Goal: Information Seeking & Learning: Check status

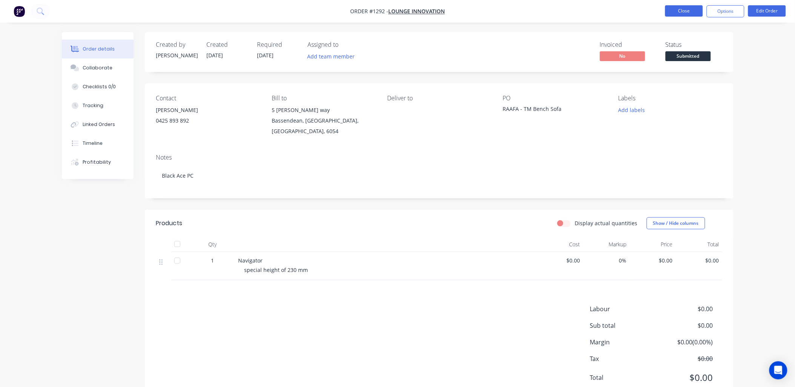
click at [679, 12] on button "Close" at bounding box center [685, 10] width 38 height 11
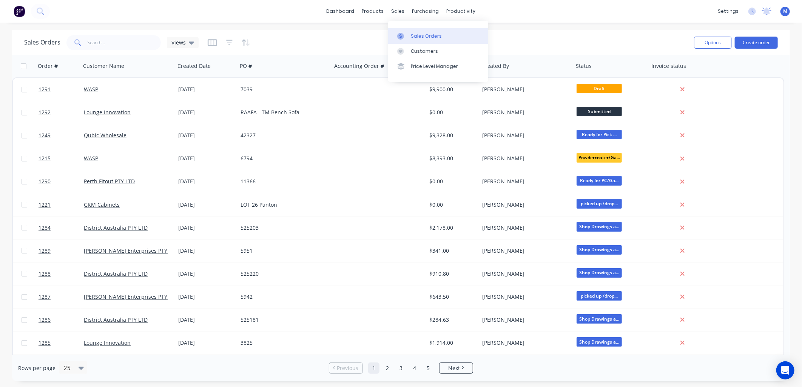
click at [419, 35] on div "Sales Orders" at bounding box center [426, 36] width 31 height 7
click at [162, 69] on icon "button" at bounding box center [161, 66] width 7 height 6
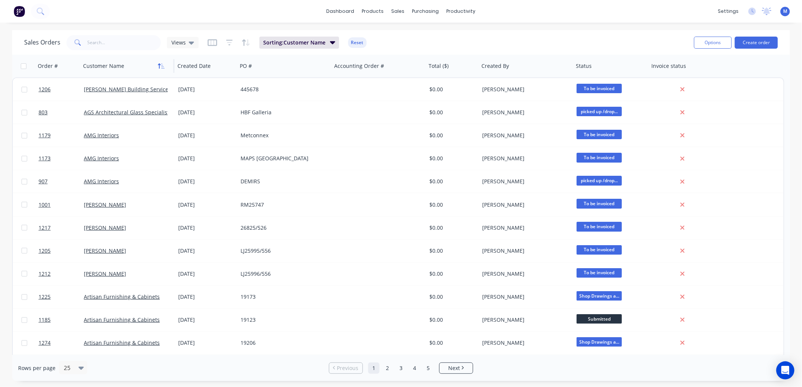
click at [157, 66] on button "button" at bounding box center [161, 65] width 11 height 11
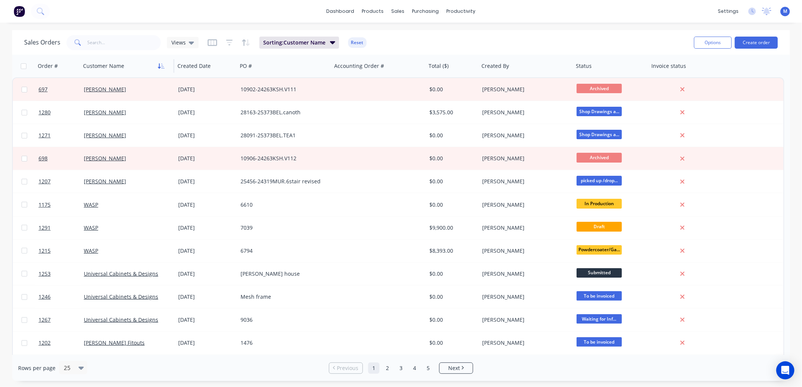
click at [159, 62] on button "button" at bounding box center [161, 65] width 11 height 11
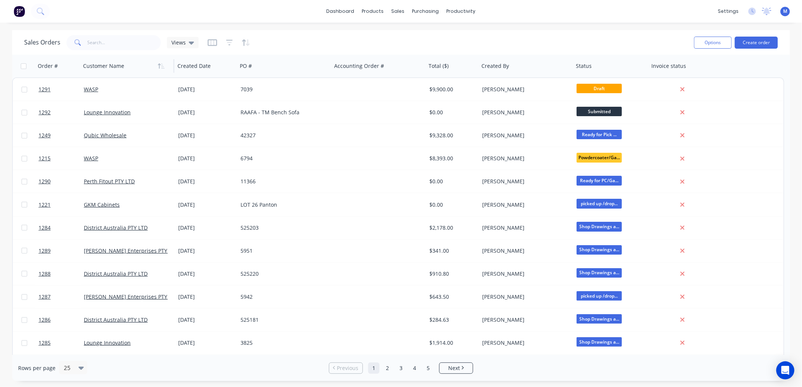
click at [159, 62] on button "button" at bounding box center [161, 65] width 11 height 11
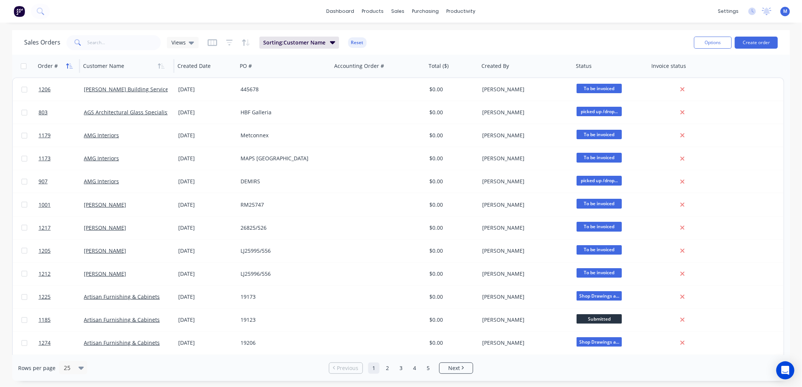
click at [66, 63] on icon "button" at bounding box center [69, 66] width 7 height 6
click at [68, 63] on icon "button" at bounding box center [69, 66] width 7 height 6
click at [68, 64] on icon "button" at bounding box center [67, 65] width 3 height 5
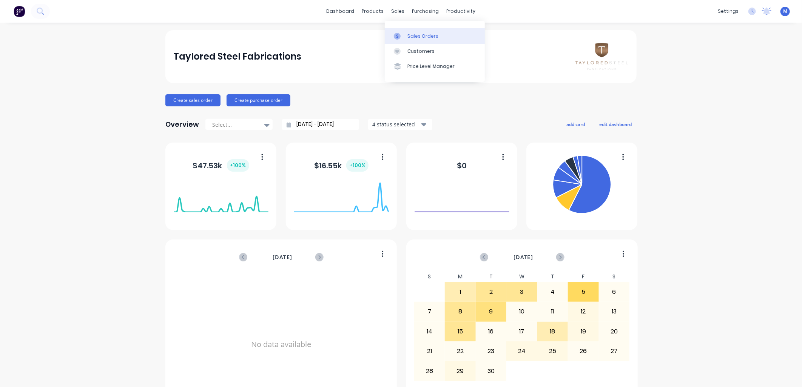
click at [408, 33] on div "Sales Orders" at bounding box center [422, 36] width 31 height 7
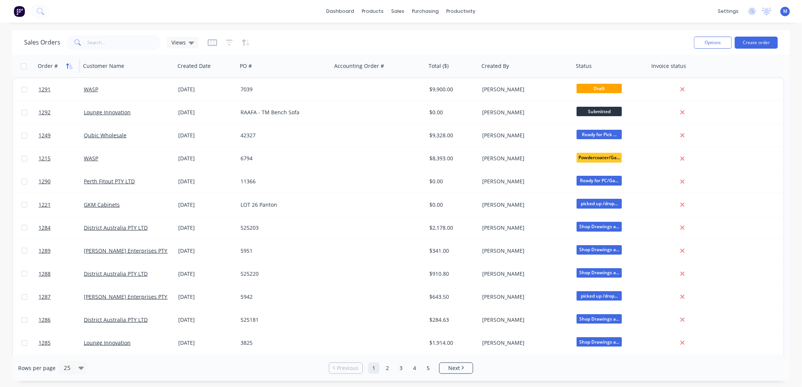
click at [66, 66] on icon "button" at bounding box center [69, 66] width 7 height 6
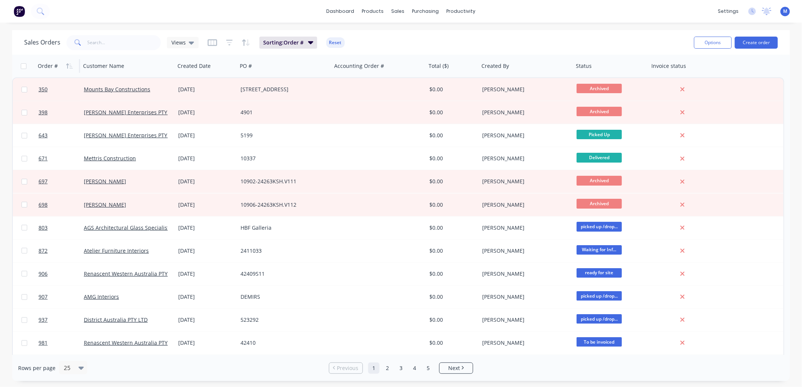
click at [66, 66] on icon "button" at bounding box center [69, 66] width 7 height 6
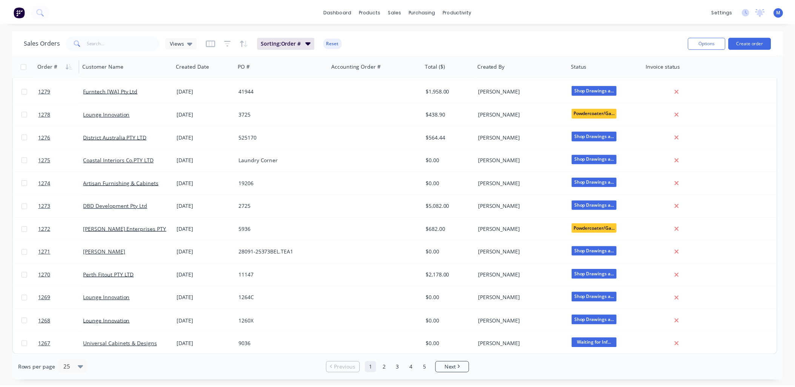
scroll to position [299, 0]
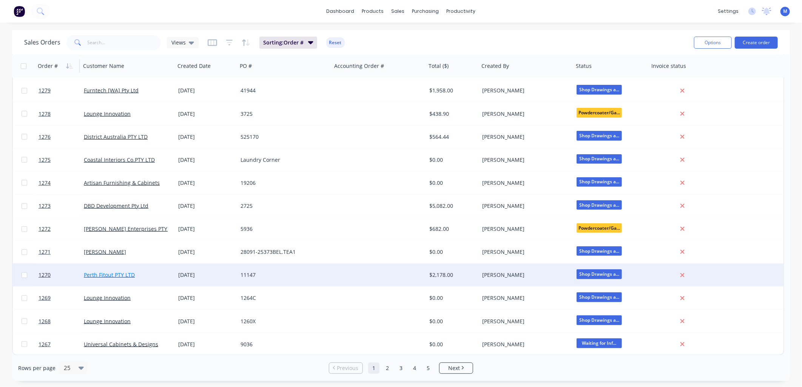
click at [96, 272] on link "Perth Fitout PTY LTD" at bounding box center [109, 274] width 51 height 7
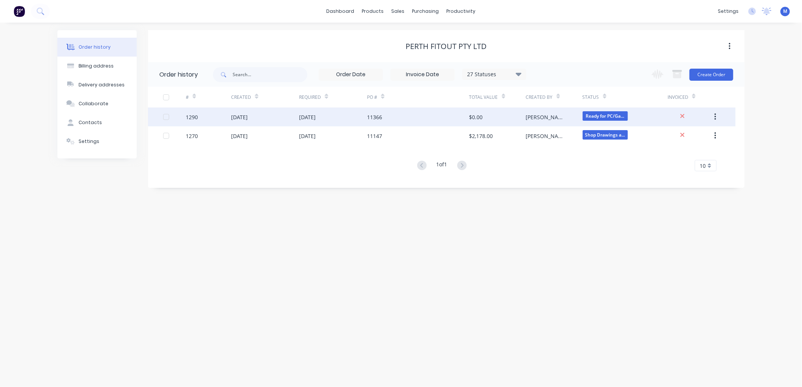
click at [316, 114] on div "[DATE]" at bounding box center [307, 117] width 17 height 8
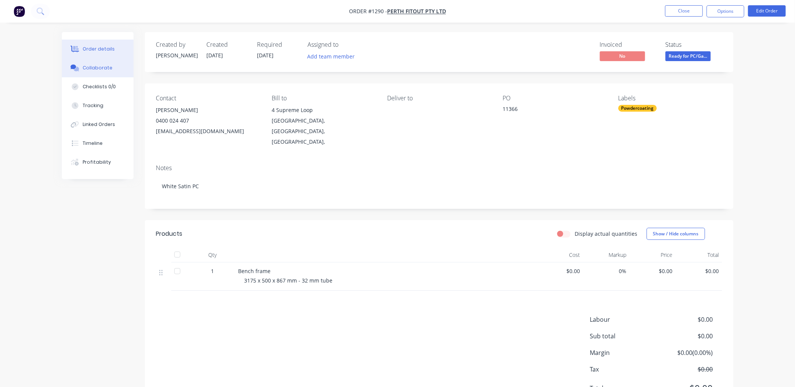
click at [95, 66] on div "Collaborate" at bounding box center [98, 68] width 30 height 7
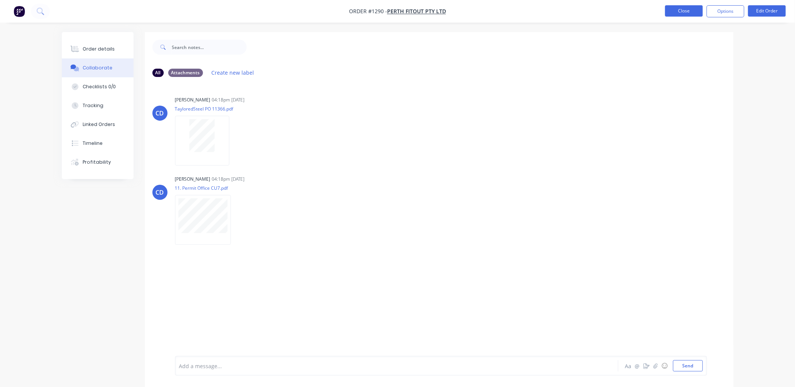
click at [678, 6] on button "Close" at bounding box center [685, 10] width 38 height 11
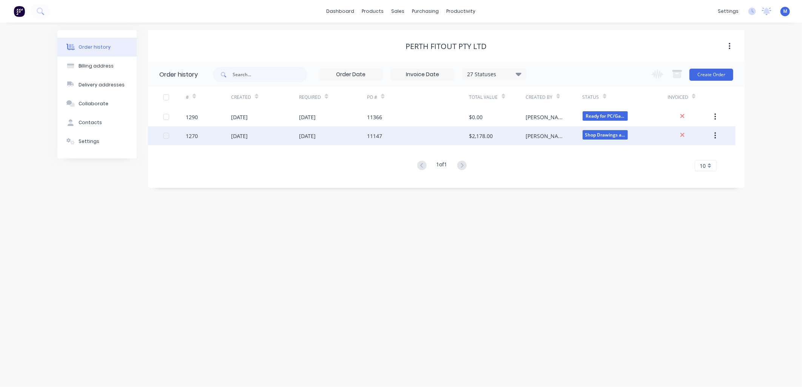
click at [373, 136] on div "11147" at bounding box center [374, 136] width 15 height 8
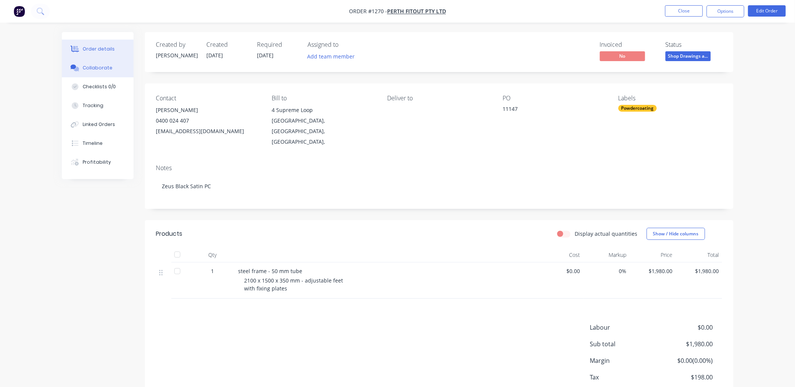
click at [104, 67] on div "Collaborate" at bounding box center [98, 68] width 30 height 7
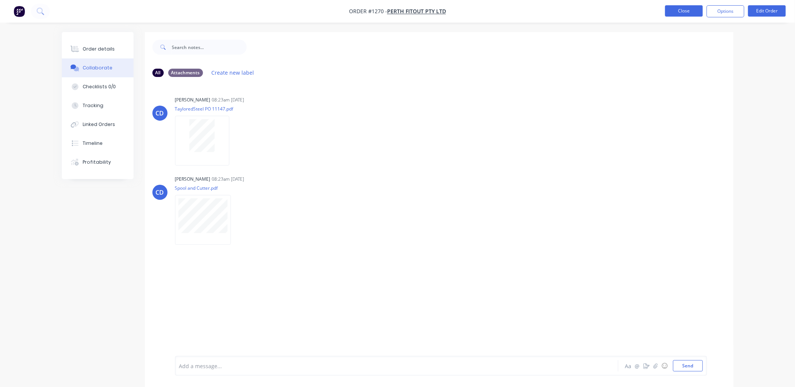
click at [682, 13] on button "Close" at bounding box center [685, 10] width 38 height 11
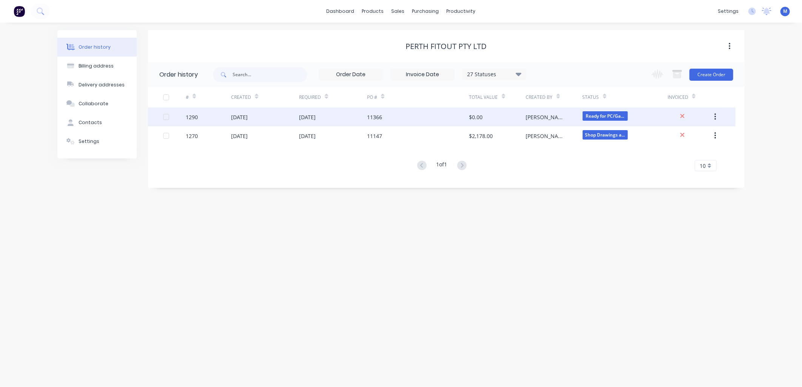
click at [330, 117] on div "[DATE]" at bounding box center [333, 117] width 68 height 19
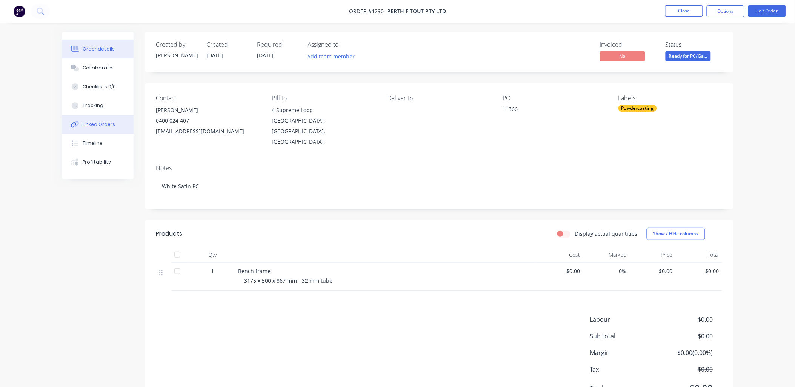
click at [102, 123] on div "Linked Orders" at bounding box center [99, 124] width 32 height 7
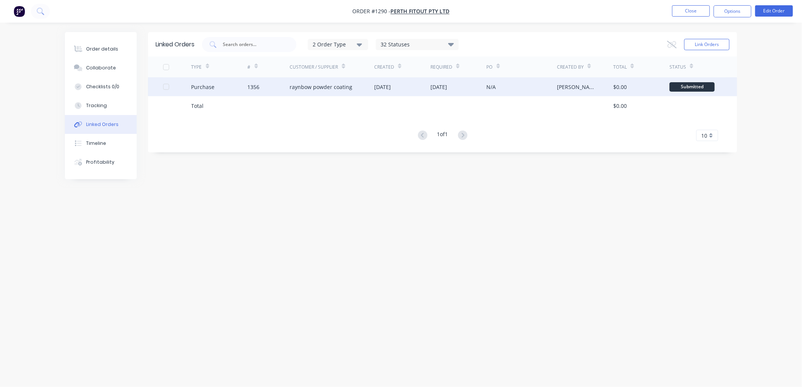
click at [314, 84] on div "raynbow powder coating" at bounding box center [321, 87] width 63 height 8
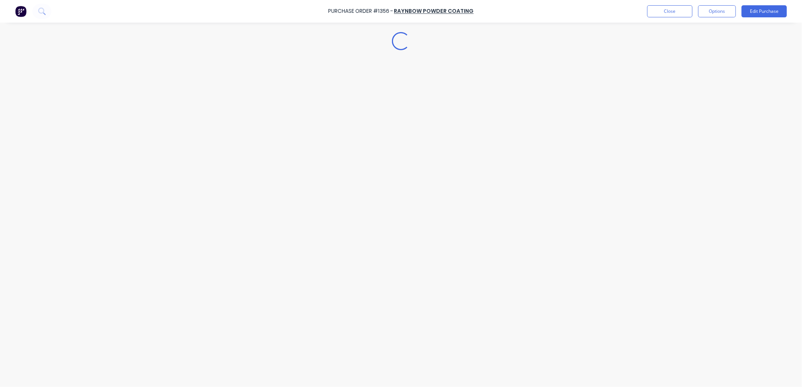
type textarea "x"
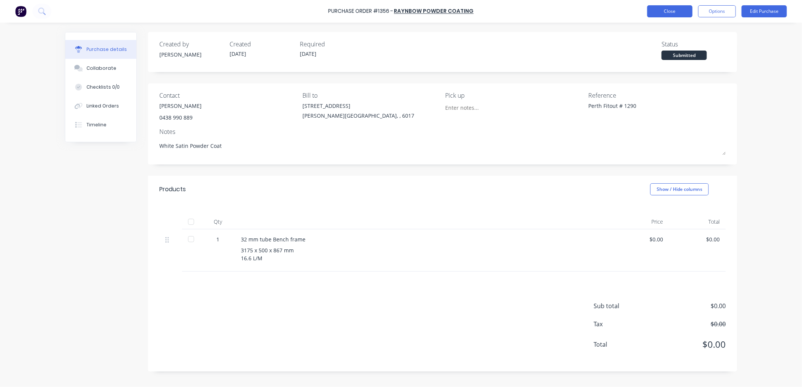
click at [662, 13] on button "Close" at bounding box center [669, 11] width 45 height 12
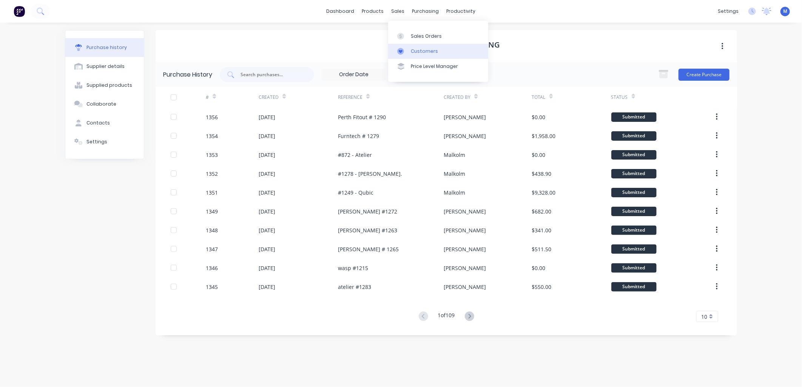
click at [415, 51] on div "Customers" at bounding box center [424, 51] width 27 height 7
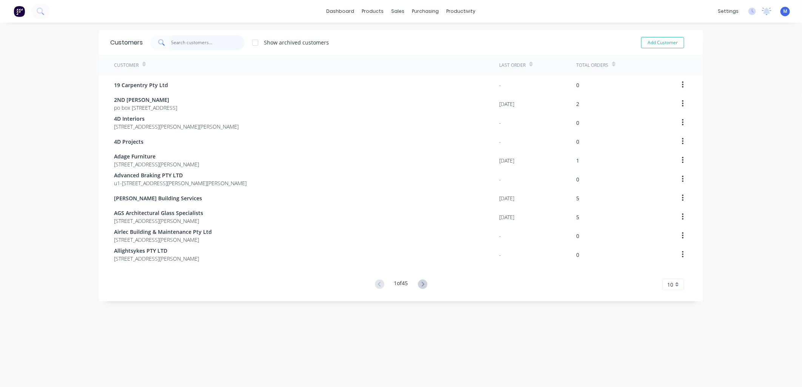
click at [171, 46] on input "text" at bounding box center [208, 42] width 74 height 15
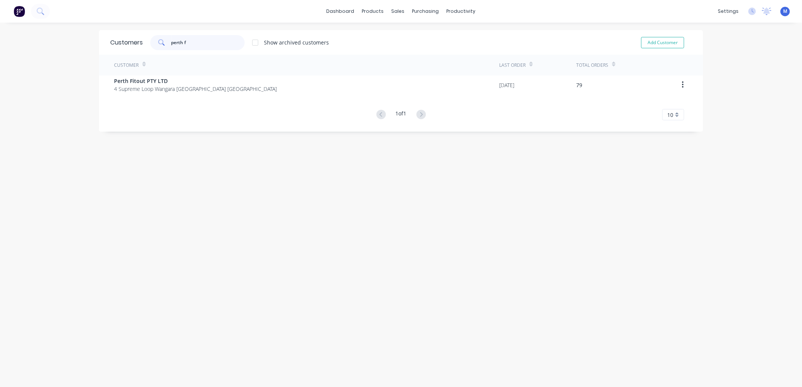
type input "perth f"
click at [148, 74] on div "Customer" at bounding box center [306, 65] width 385 height 21
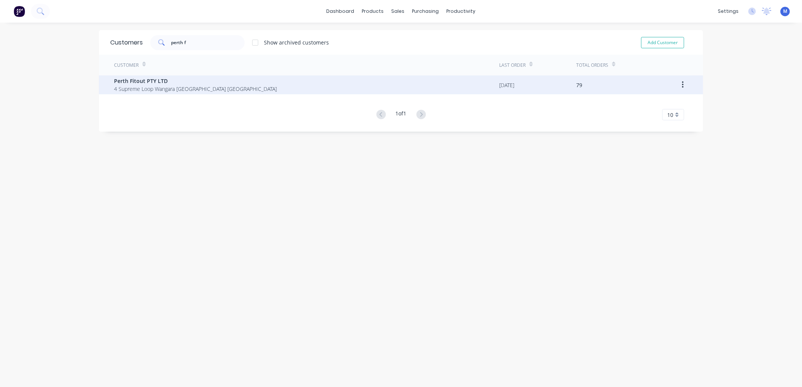
click at [148, 86] on span "4 Supreme Loop Wangara [GEOGRAPHIC_DATA] [GEOGRAPHIC_DATA]" at bounding box center [195, 89] width 163 height 8
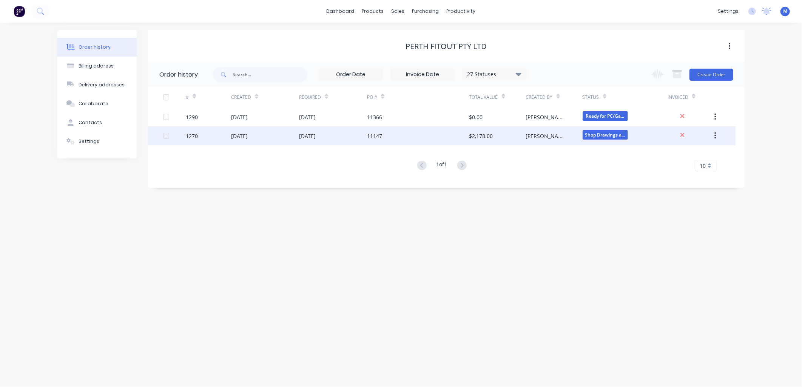
click at [372, 131] on div "11147" at bounding box center [418, 135] width 102 height 19
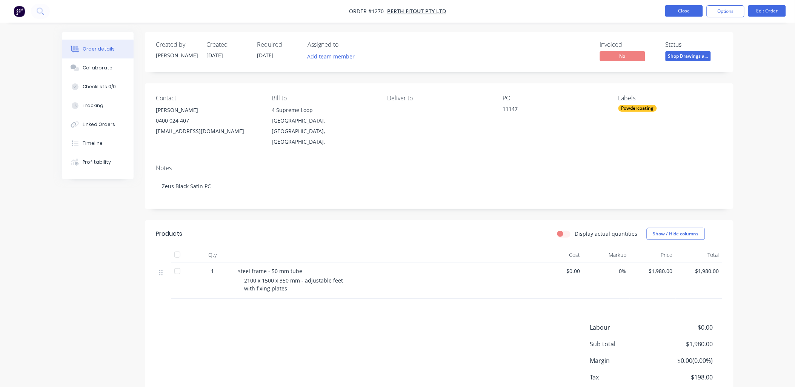
click at [681, 7] on button "Close" at bounding box center [685, 10] width 38 height 11
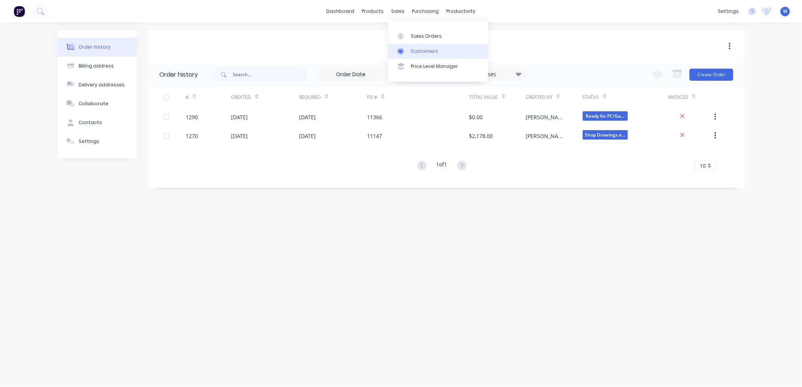
click at [412, 49] on div "Customers" at bounding box center [424, 51] width 27 height 7
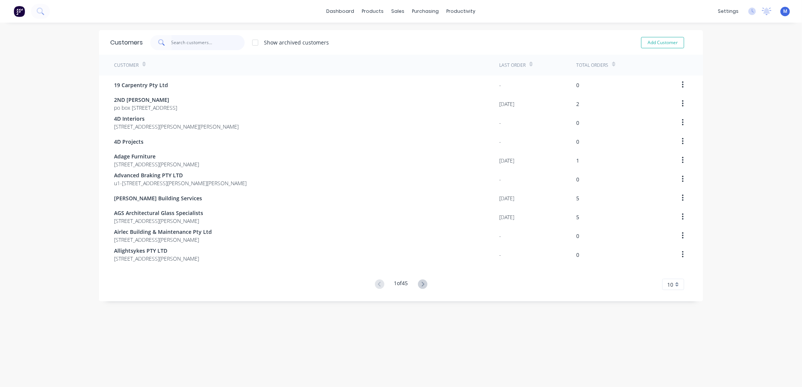
click at [180, 42] on input "text" at bounding box center [208, 42] width 74 height 15
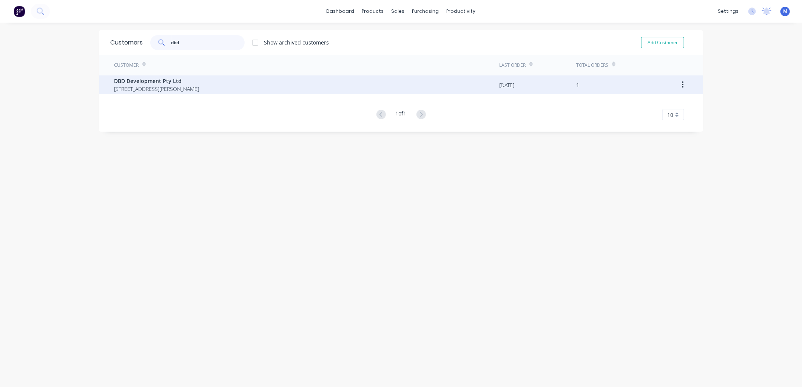
type input "dbd"
click at [172, 79] on span "DBD Development Pty Ltd" at bounding box center [156, 81] width 85 height 8
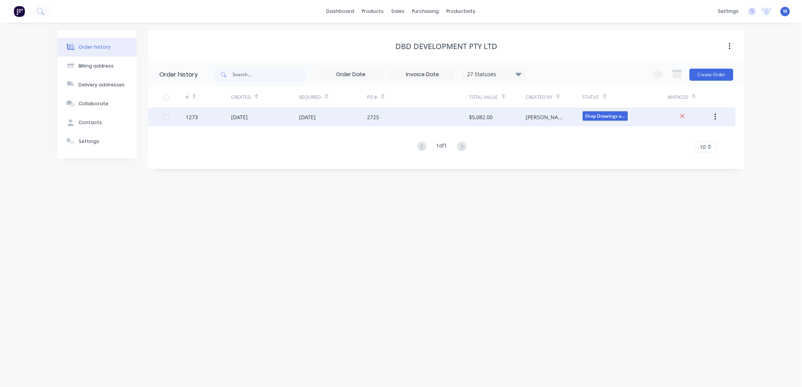
click at [316, 118] on div "[DATE]" at bounding box center [307, 117] width 17 height 8
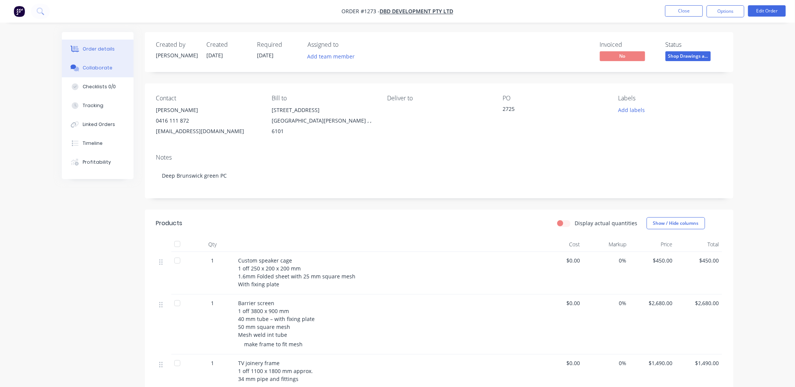
click at [91, 65] on div "Collaborate" at bounding box center [98, 68] width 30 height 7
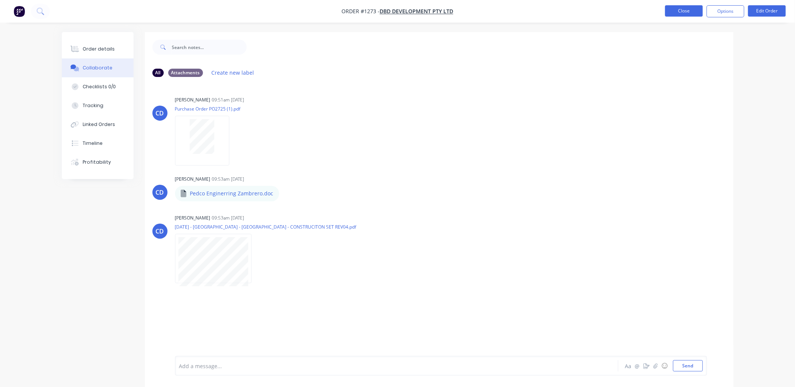
click at [681, 14] on button "Close" at bounding box center [685, 10] width 38 height 11
